Goal: Information Seeking & Learning: Learn about a topic

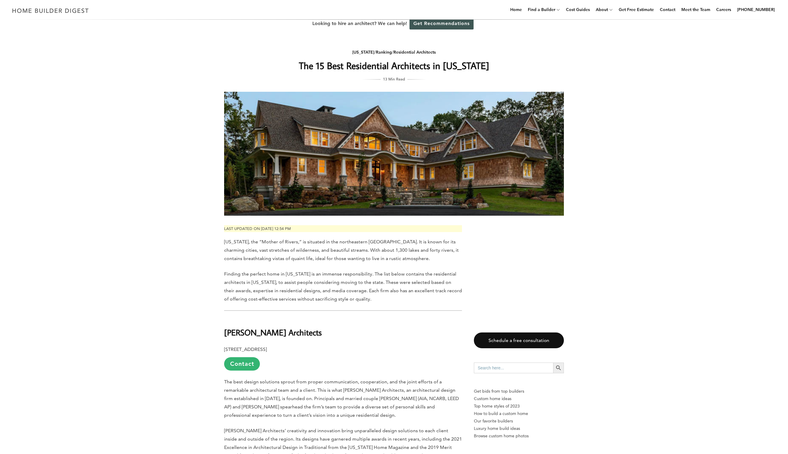
drag, startPoint x: 637, startPoint y: 167, endPoint x: 636, endPoint y: 164, distance: 3.0
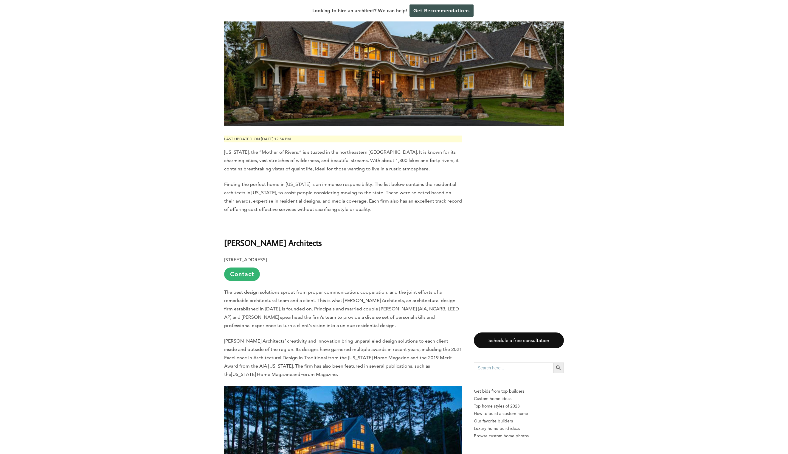
scroll to position [280, 0]
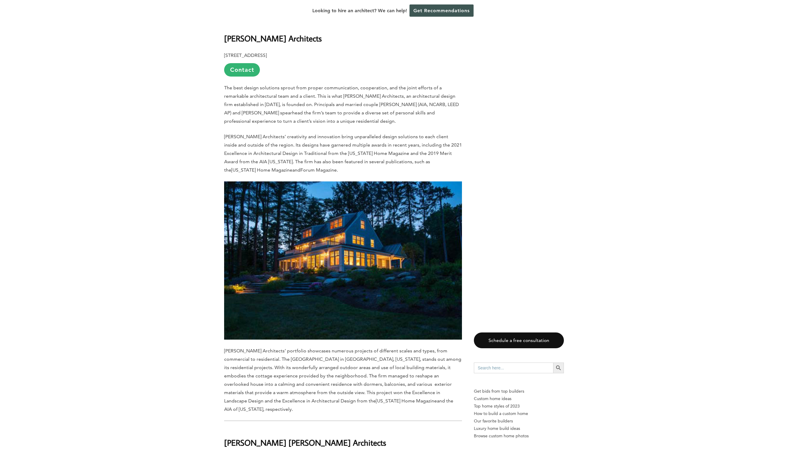
drag, startPoint x: 246, startPoint y: 56, endPoint x: 283, endPoint y: 55, distance: 37.0
click at [267, 55] on b "[STREET_ADDRESS]" at bounding box center [245, 55] width 43 height 6
drag, startPoint x: 223, startPoint y: 40, endPoint x: 305, endPoint y: 44, distance: 81.5
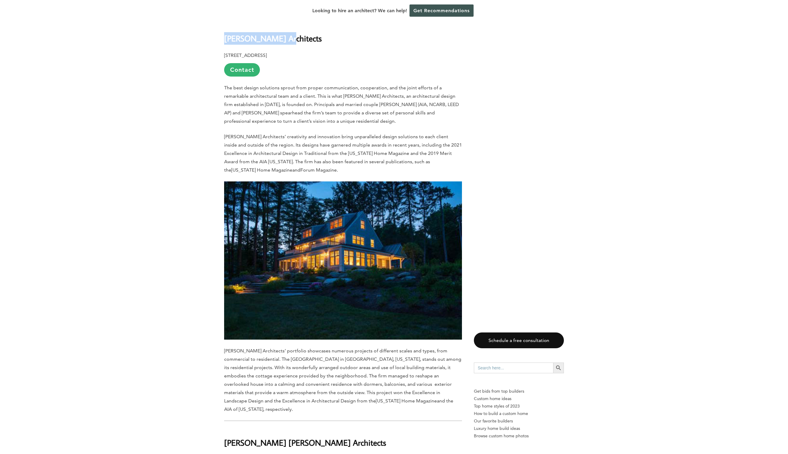
copy b "[PERSON_NAME] Architects"
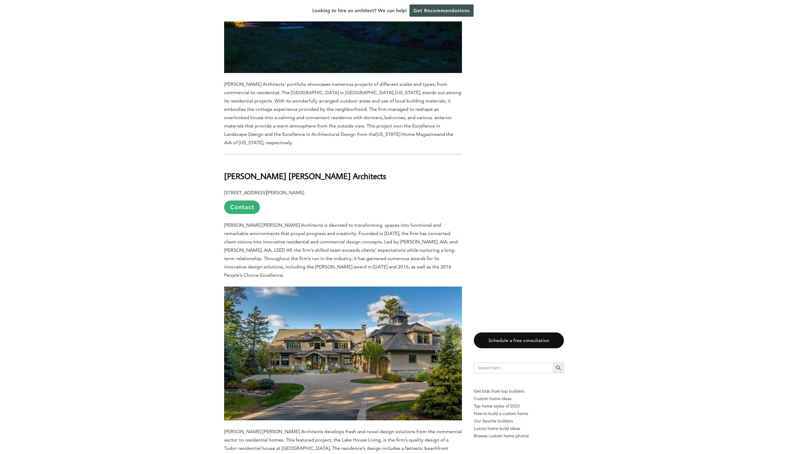
scroll to position [547, 0]
drag, startPoint x: 221, startPoint y: 172, endPoint x: 349, endPoint y: 173, distance: 127.6
copy b "[PERSON_NAME] [PERSON_NAME] Architects"
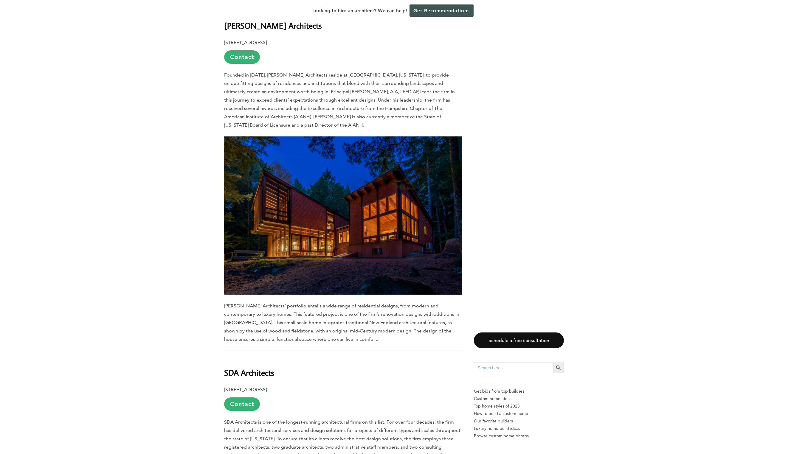
scroll to position [1039, 0]
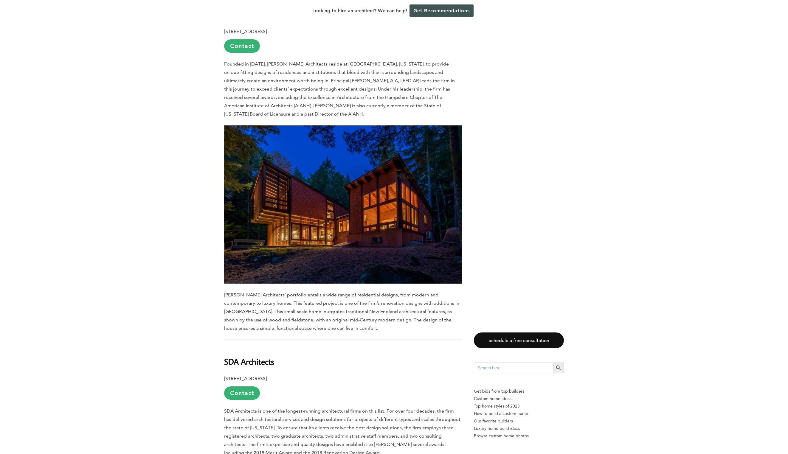
click at [313, 291] on p "[PERSON_NAME] Architects’ portfolio entails a wide range of residential designs…" at bounding box center [343, 312] width 238 height 42
drag, startPoint x: 347, startPoint y: 284, endPoint x: 345, endPoint y: 290, distance: 6.4
click at [345, 291] on p "[PERSON_NAME] Architects’ portfolio entails a wide range of residential designs…" at bounding box center [343, 312] width 238 height 42
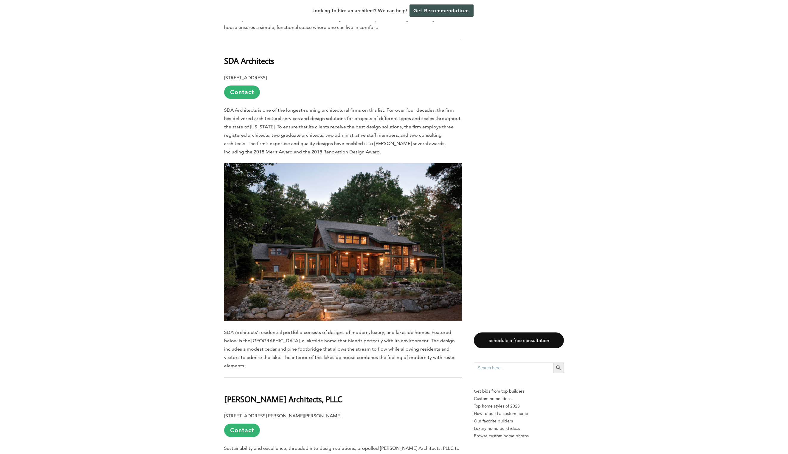
scroll to position [1341, 0]
drag, startPoint x: 208, startPoint y: 45, endPoint x: 311, endPoint y: 46, distance: 103.5
copy b "SDA Architects"
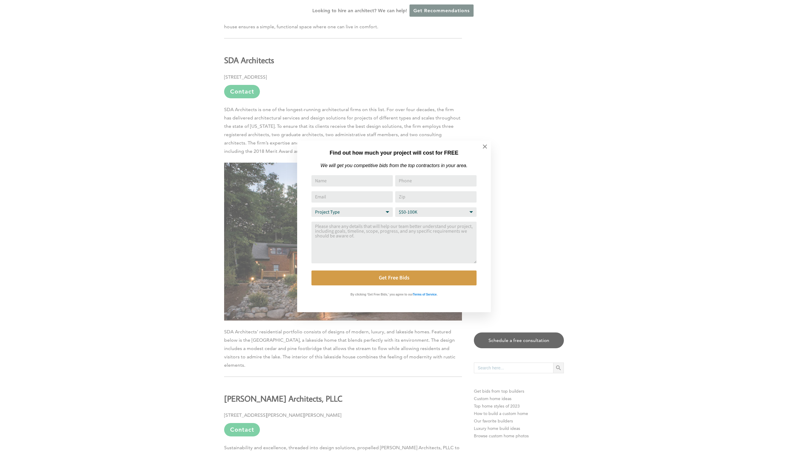
click at [132, 293] on div "Find out how much your project will cost for FREE We will get you competitive b…" at bounding box center [394, 227] width 788 height 454
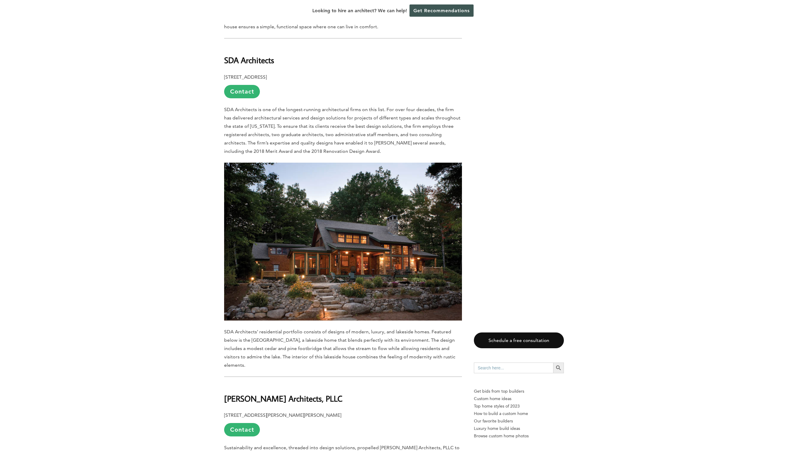
scroll to position [1465, 0]
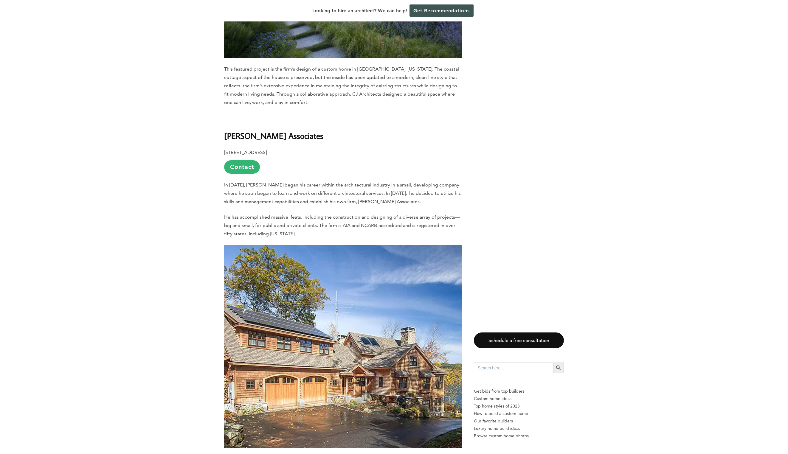
scroll to position [2897, 0]
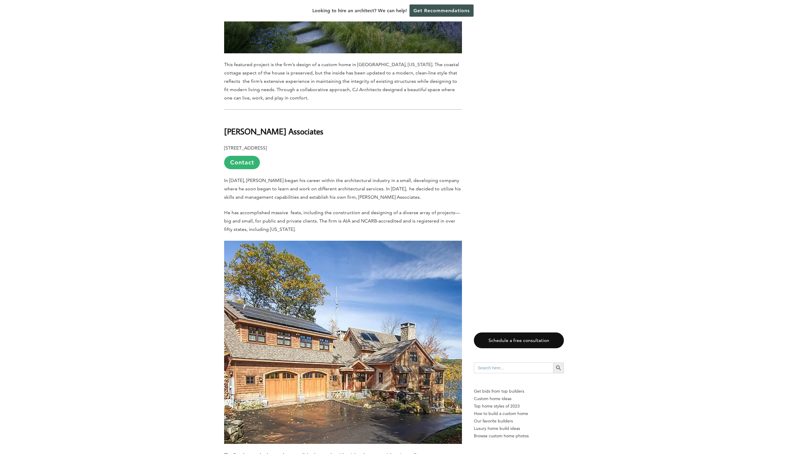
drag, startPoint x: 214, startPoint y: 107, endPoint x: 325, endPoint y: 106, distance: 110.6
click at [325, 106] on div "Last updated on [DATE] 12:54 pm [US_STATE], the “Mother of Rivers,” is situated…" at bounding box center [394, 222] width 359 height 5836
copy b "[PERSON_NAME] Associates"
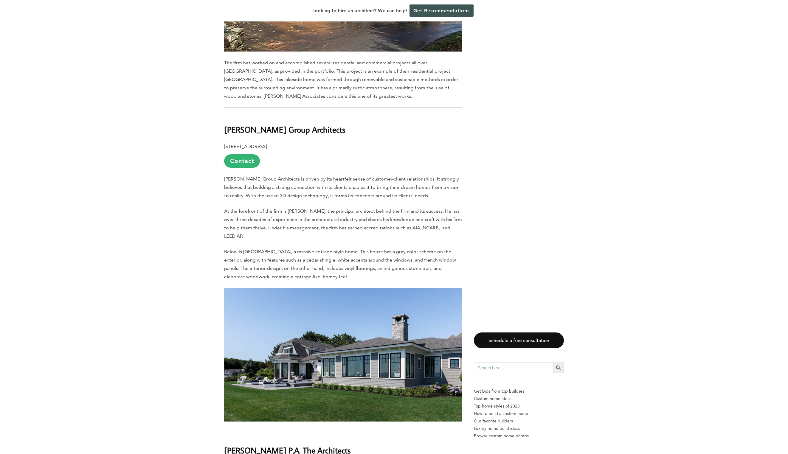
click at [241, 208] on span "At the forefront of the firm is [PERSON_NAME], the principal architect behind t…" at bounding box center [343, 223] width 238 height 31
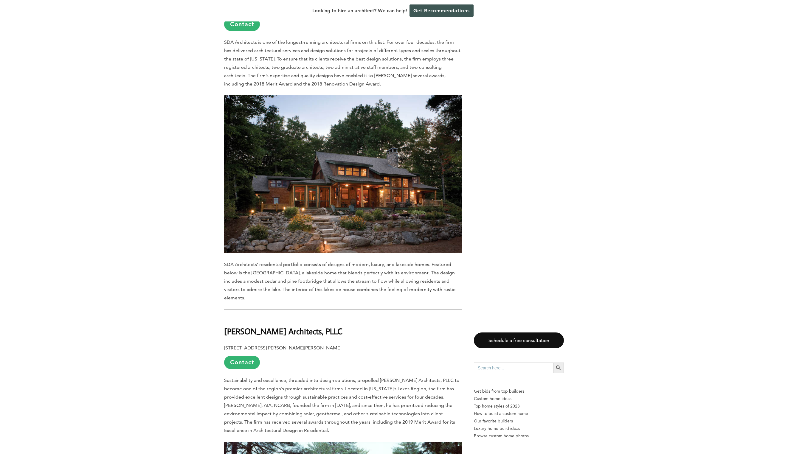
scroll to position [1307, 0]
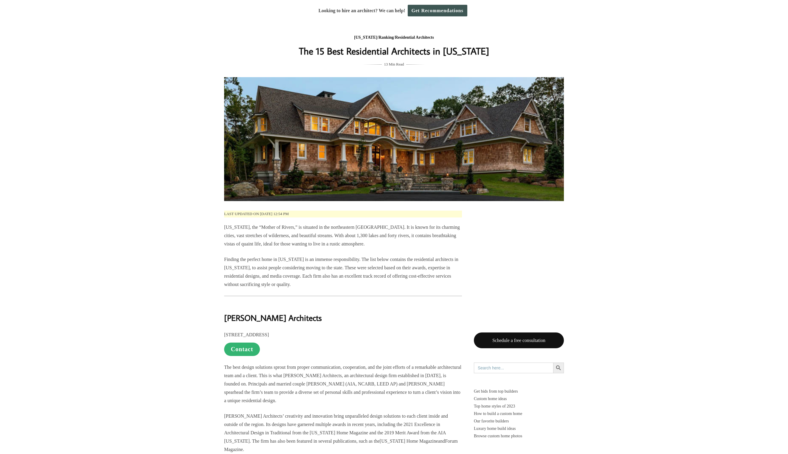
scroll to position [1307, 0]
